Goal: Information Seeking & Learning: Check status

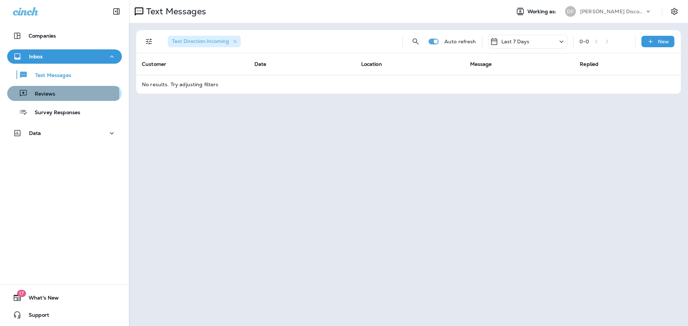
click at [47, 95] on p "Reviews" at bounding box center [42, 94] width 28 height 7
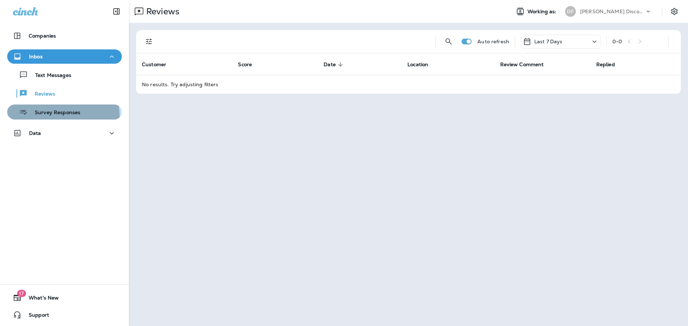
click at [48, 117] on div "Survey Responses" at bounding box center [45, 112] width 70 height 11
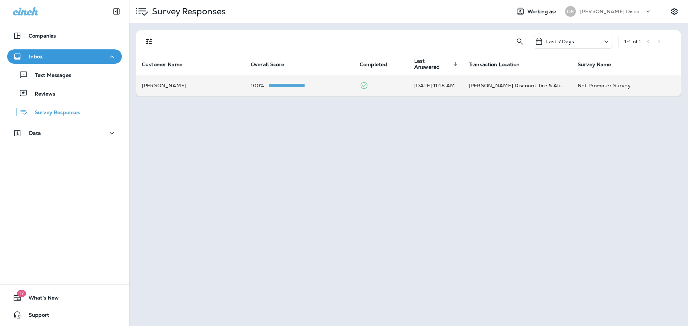
click at [158, 89] on td "[PERSON_NAME]" at bounding box center [190, 85] width 109 height 21
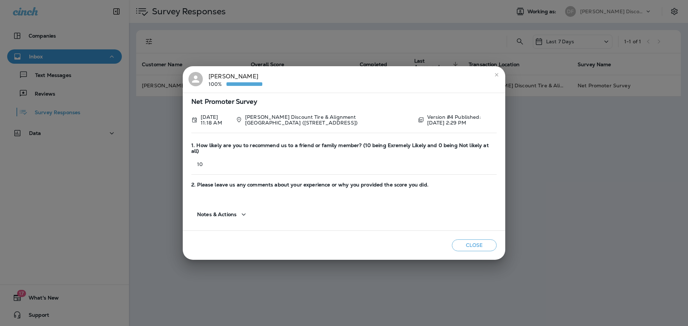
click at [374, 14] on div "[PERSON_NAME] 100% Net Promoter Survey [DATE] 11:18 AM [PERSON_NAME] Discount T…" at bounding box center [344, 163] width 688 height 326
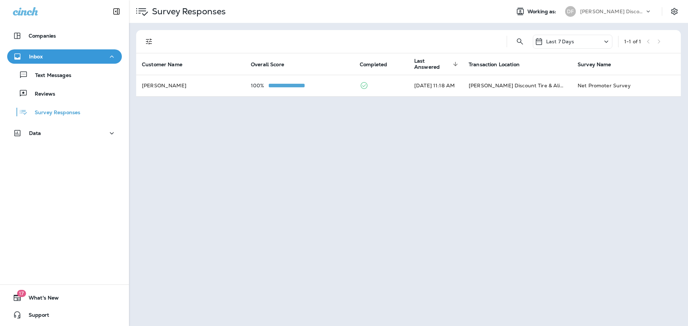
click at [556, 43] on p "Last 7 Days" at bounding box center [560, 42] width 28 height 6
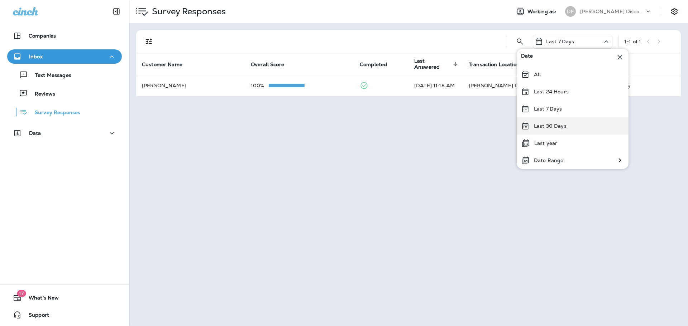
click at [563, 122] on div "Last 30 Days" at bounding box center [573, 125] width 112 height 17
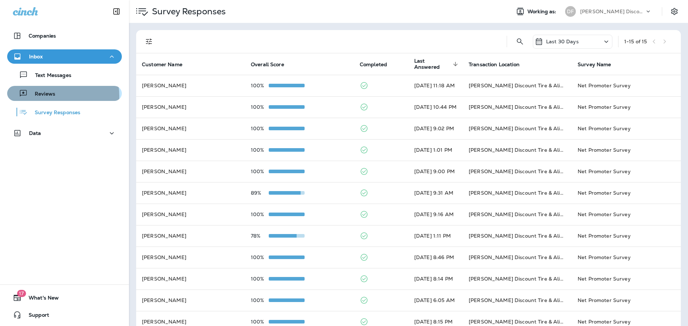
click at [54, 96] on div "Reviews" at bounding box center [64, 93] width 109 height 11
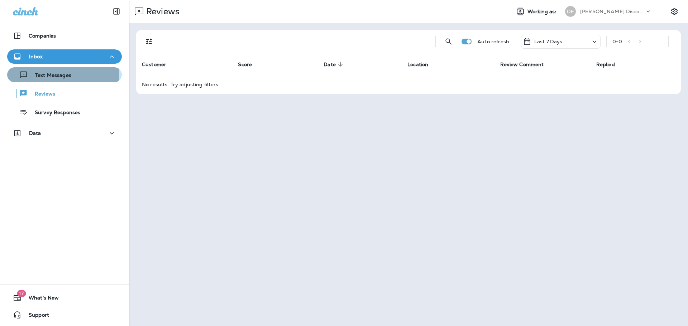
click at [45, 73] on p "Text Messages" at bounding box center [49, 75] width 43 height 7
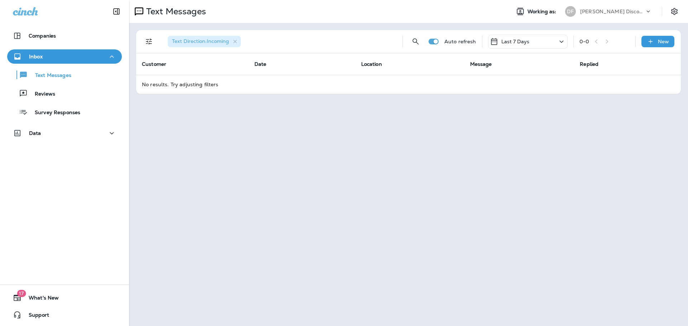
click at [504, 40] on p "Last 7 Days" at bounding box center [515, 42] width 28 height 6
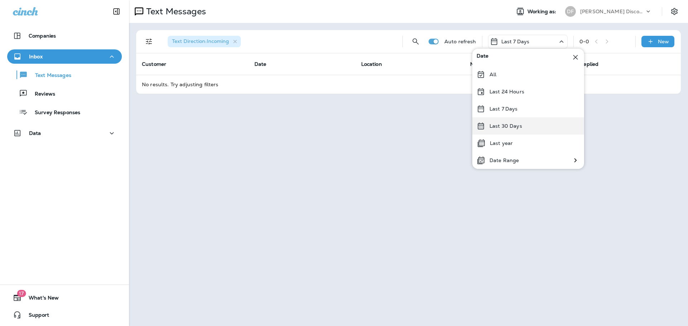
click at [519, 125] on p "Last 30 Days" at bounding box center [505, 126] width 33 height 6
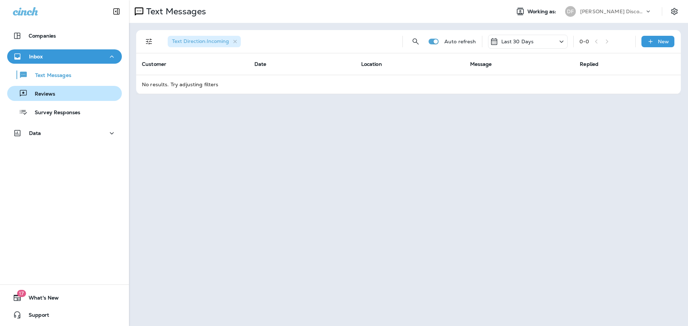
click at [53, 93] on p "Reviews" at bounding box center [42, 94] width 28 height 7
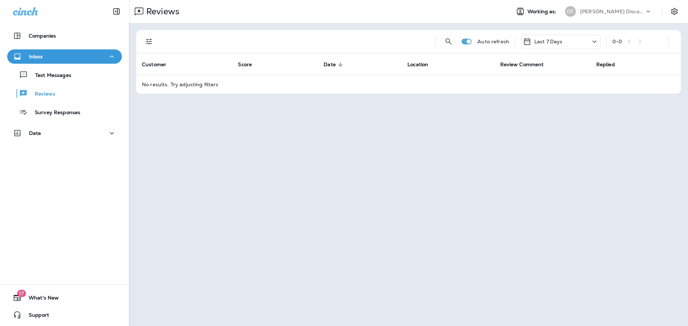
click at [558, 44] on p "Last 7 Days" at bounding box center [548, 42] width 28 height 6
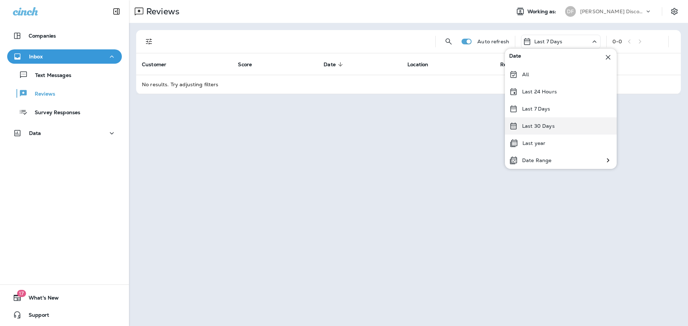
click at [547, 124] on p "Last 30 Days" at bounding box center [538, 126] width 33 height 6
